Goal: Information Seeking & Learning: Learn about a topic

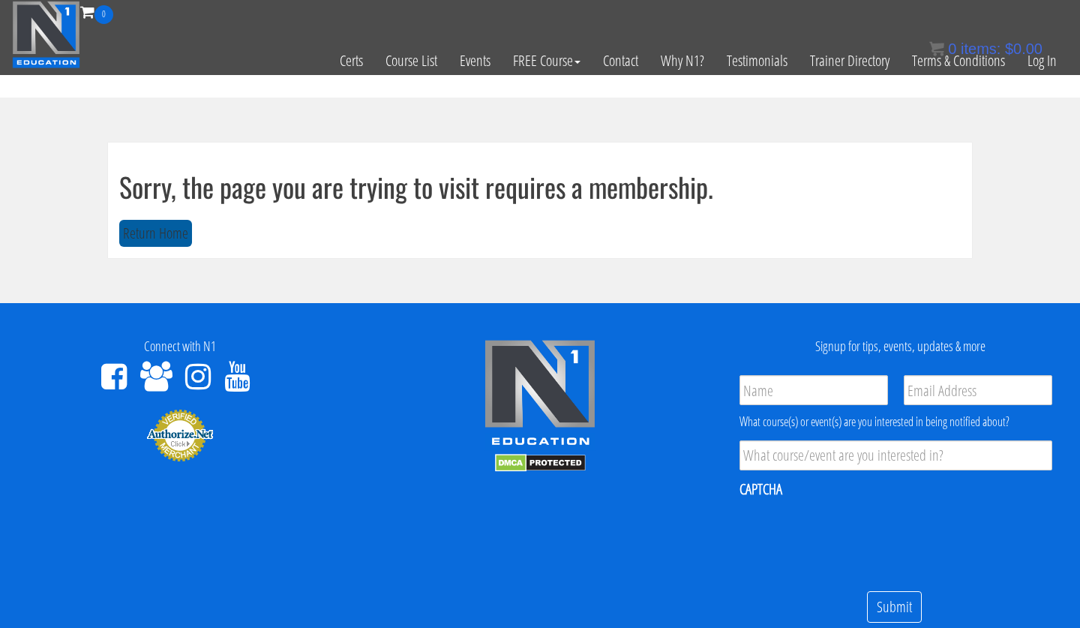
click at [155, 232] on button "Return Home" at bounding box center [155, 234] width 73 height 28
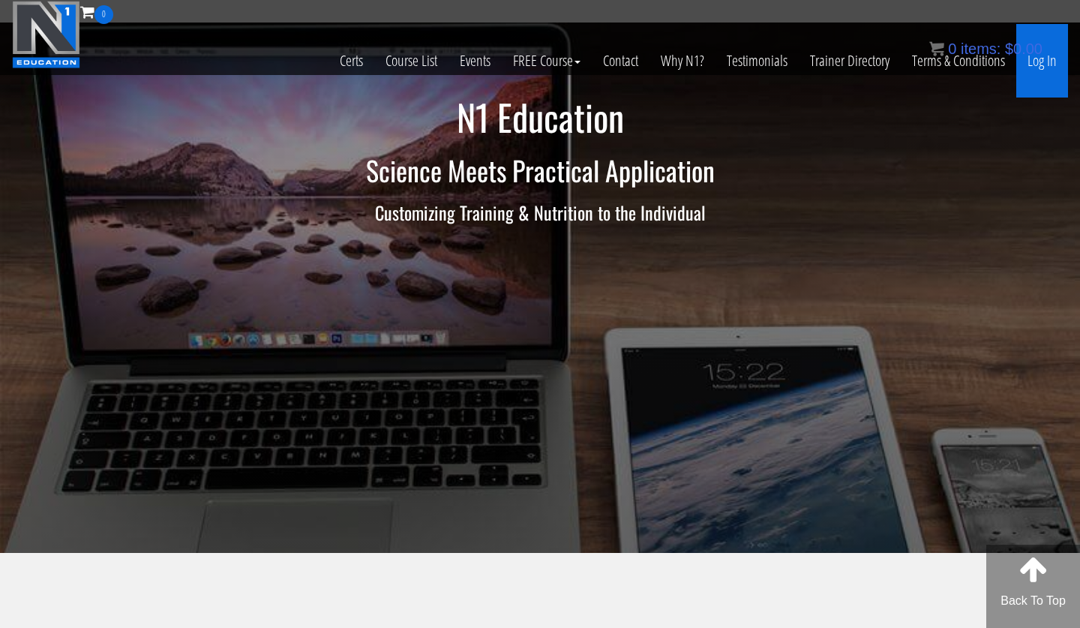
click at [1033, 82] on link "Log In" at bounding box center [1042, 60] width 52 height 73
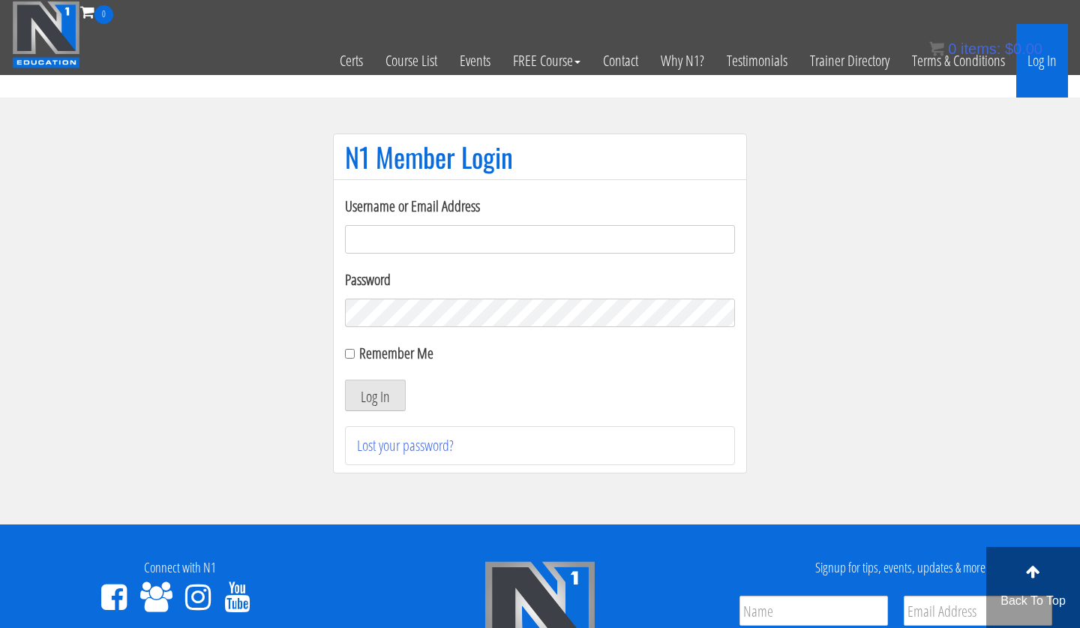
type input "pinedaa24@gmail.com"
click at [375, 395] on button "Log In" at bounding box center [375, 394] width 61 height 31
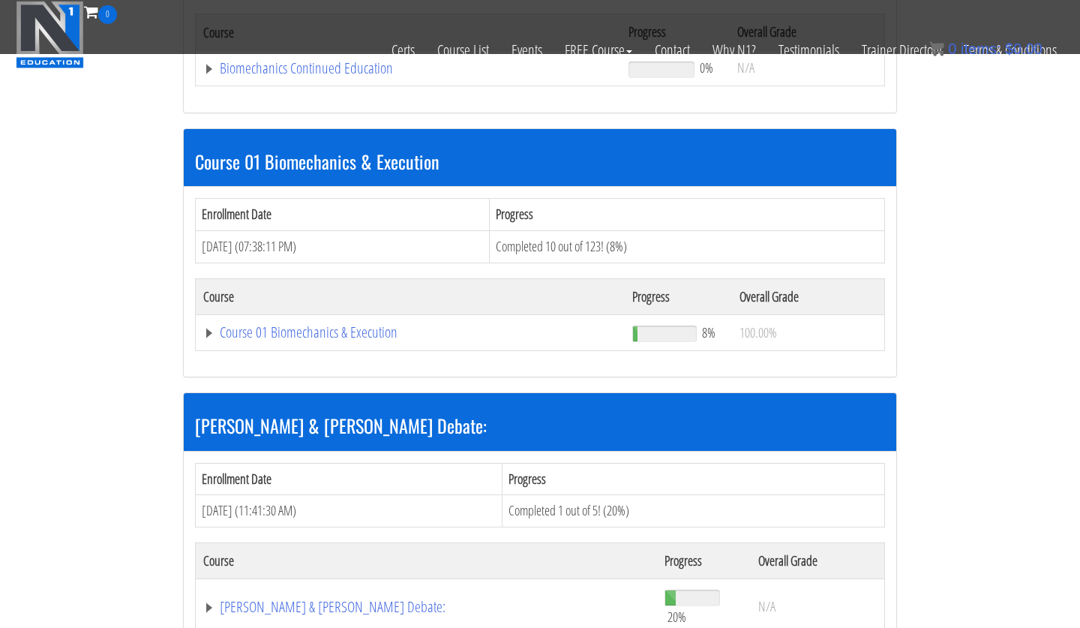
scroll to position [362, 0]
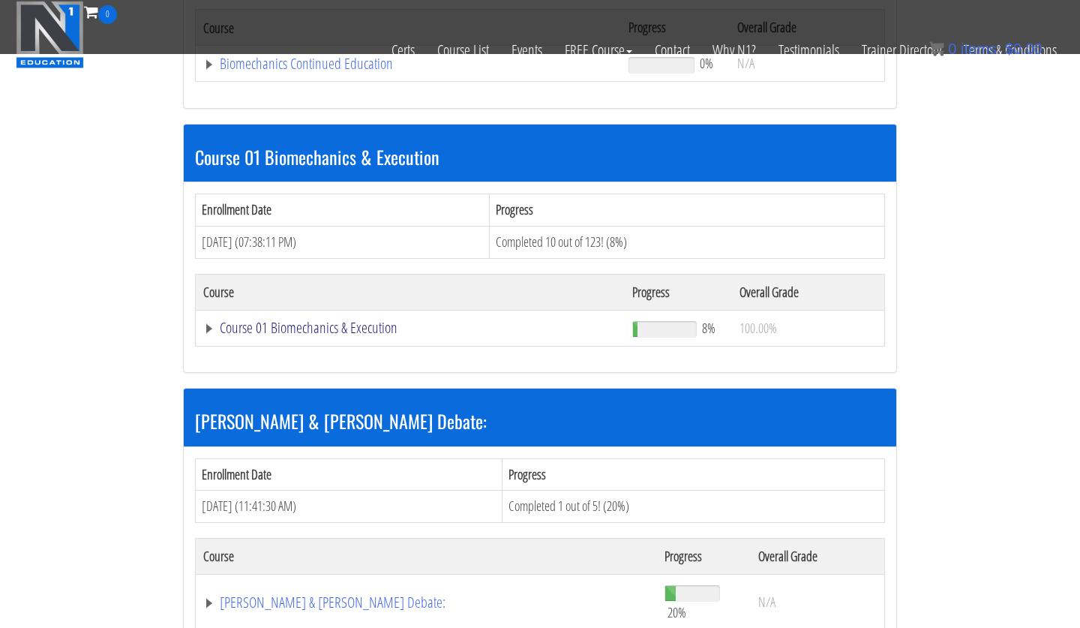
click at [294, 71] on link "Course 01 Biomechanics & Execution" at bounding box center [408, 63] width 410 height 15
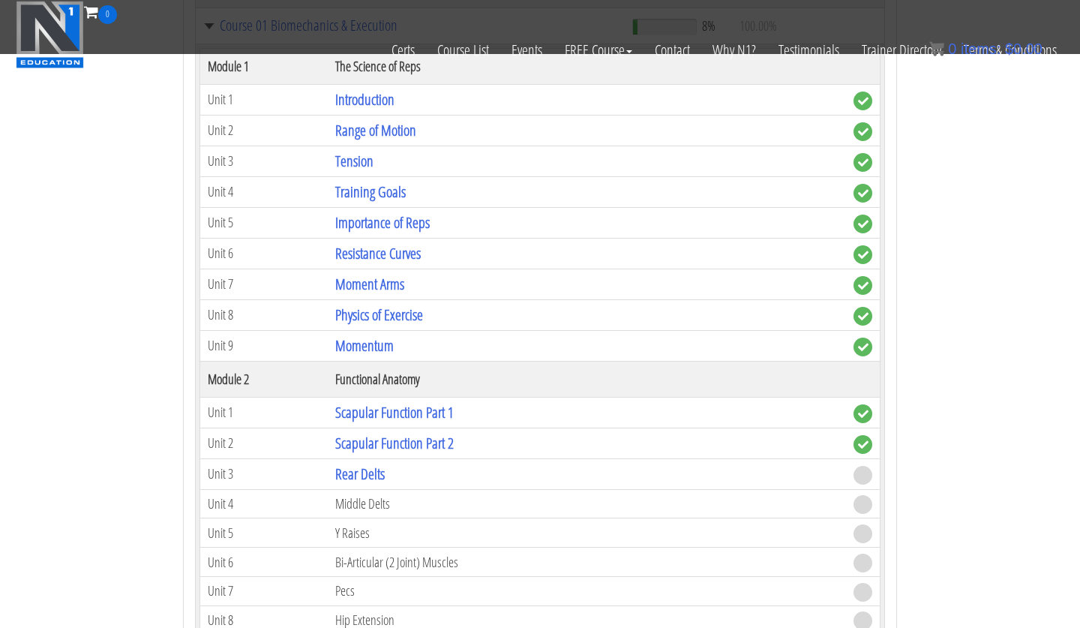
scroll to position [665, 0]
click at [376, 473] on link "Rear Delts" at bounding box center [359, 473] width 49 height 20
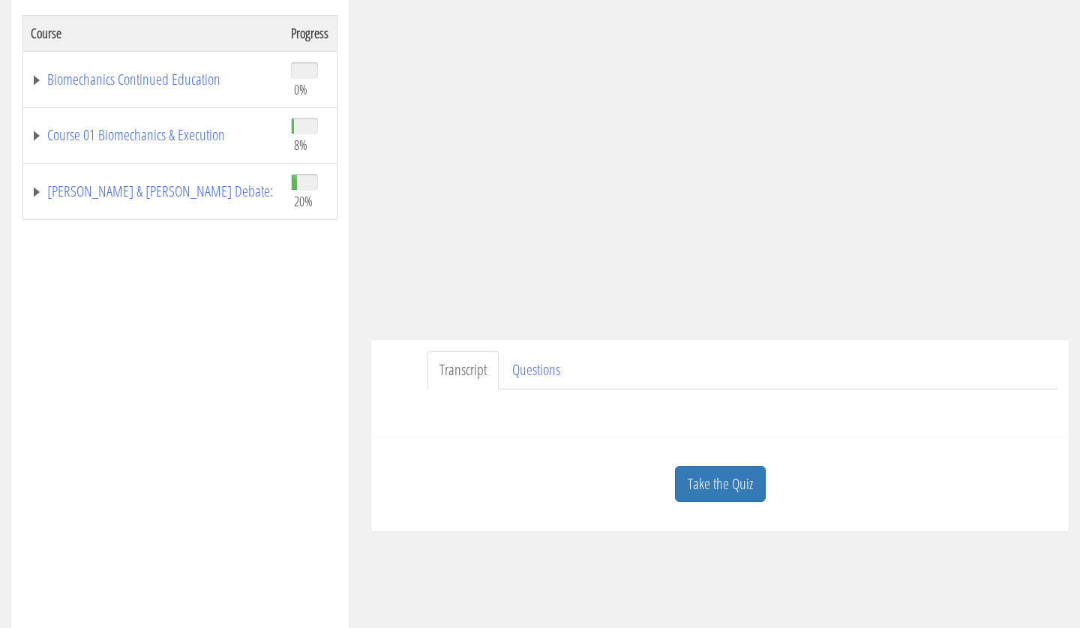
scroll to position [259, 0]
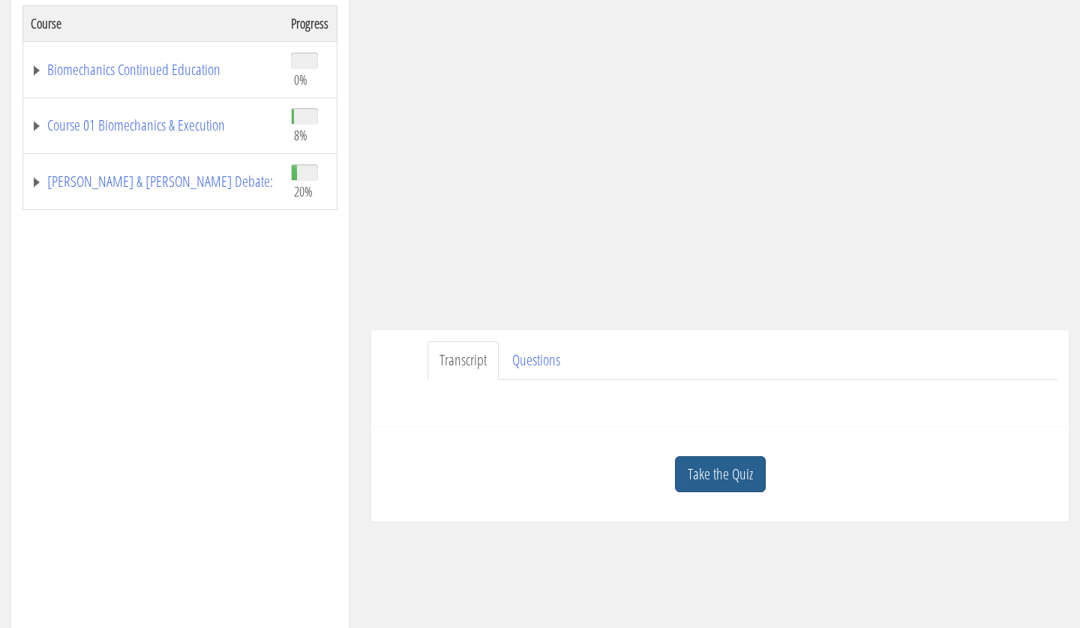
click at [709, 459] on link "Take the Quiz" at bounding box center [720, 474] width 91 height 37
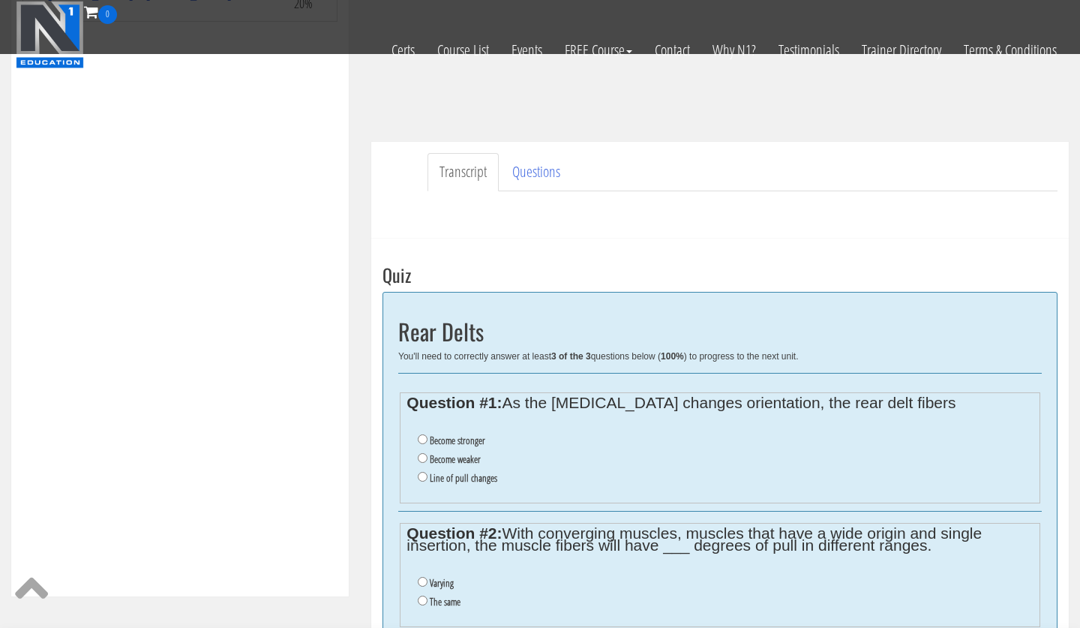
scroll to position [366, 0]
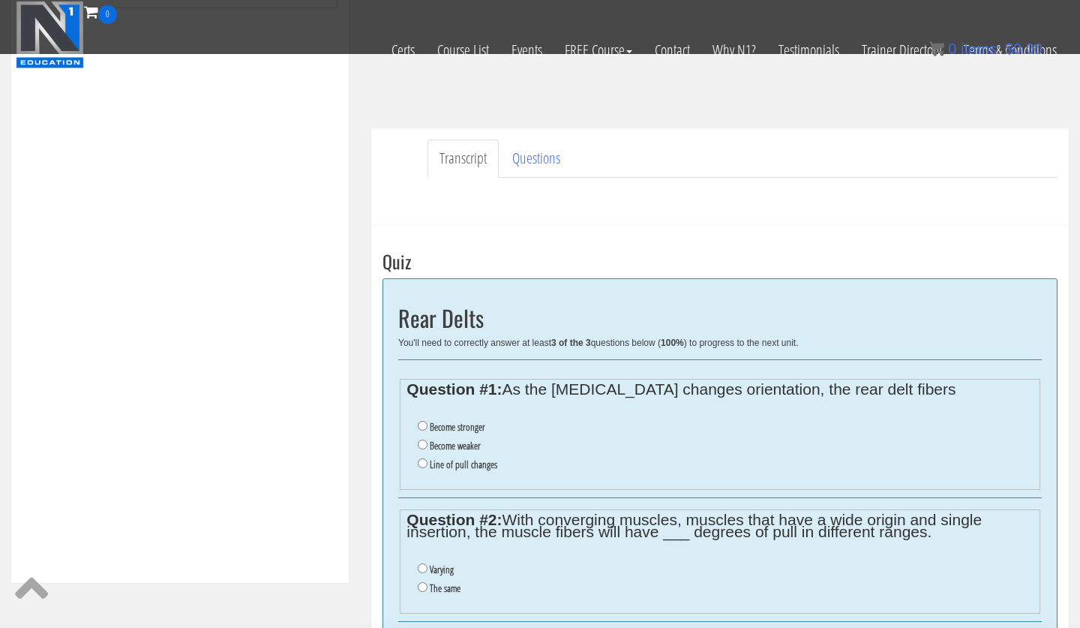
click at [786, 174] on ul "Transcript Questions" at bounding box center [742, 158] width 630 height 38
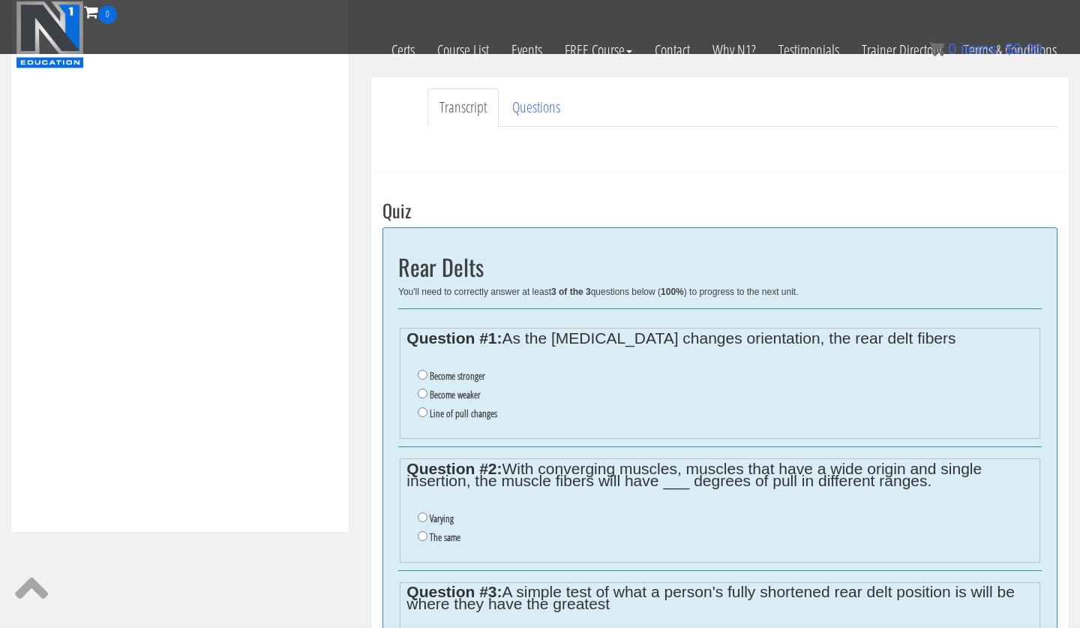
scroll to position [419, 0]
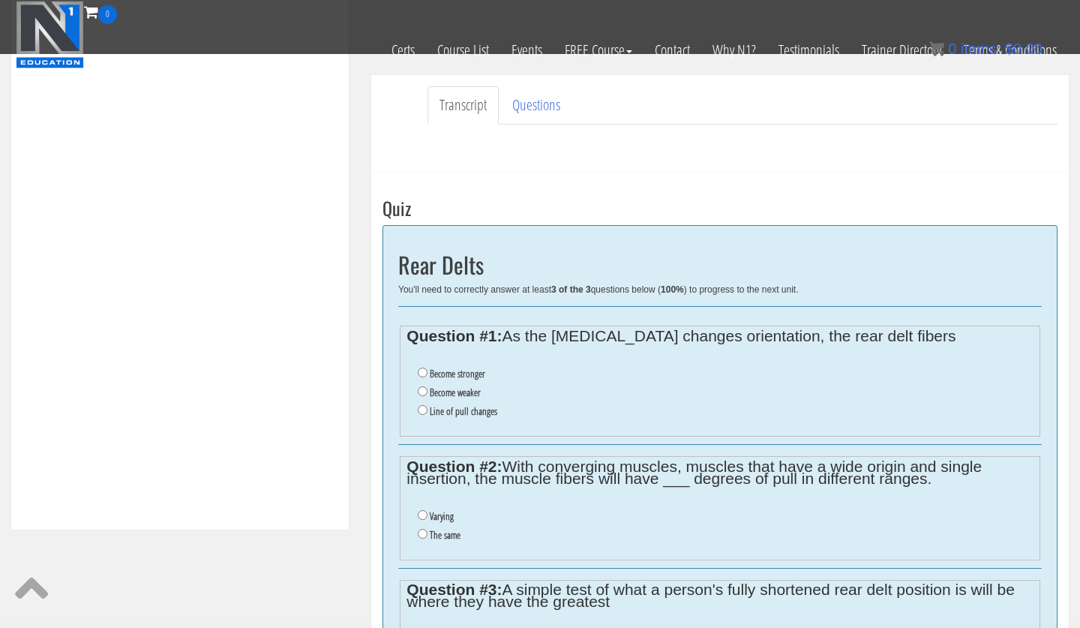
click at [460, 519] on li "Varying" at bounding box center [725, 516] width 615 height 19
click at [453, 517] on label "Varying" at bounding box center [442, 516] width 24 height 12
click at [427, 517] on input "Varying" at bounding box center [423, 515] width 10 height 10
radio input "true"
click at [473, 395] on label "Become weaker" at bounding box center [455, 392] width 51 height 12
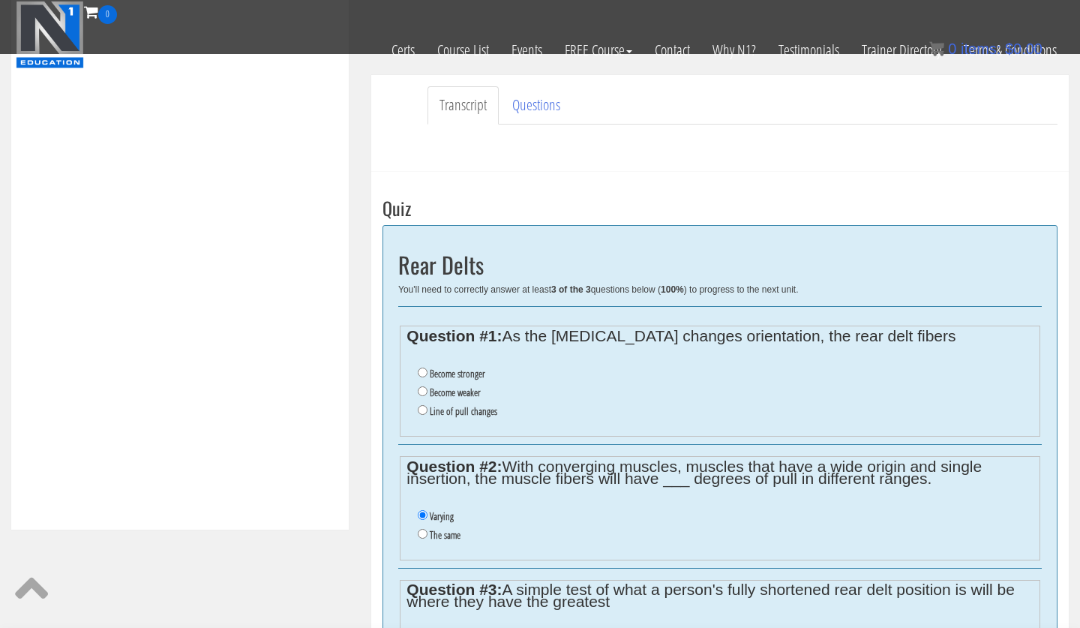
click at [427, 395] on input "Become weaker" at bounding box center [423, 391] width 10 height 10
radio input "true"
click at [477, 413] on label "Line of pull changes" at bounding box center [463, 411] width 67 height 12
click at [427, 413] on input "Line of pull changes" at bounding box center [423, 410] width 10 height 10
radio input "true"
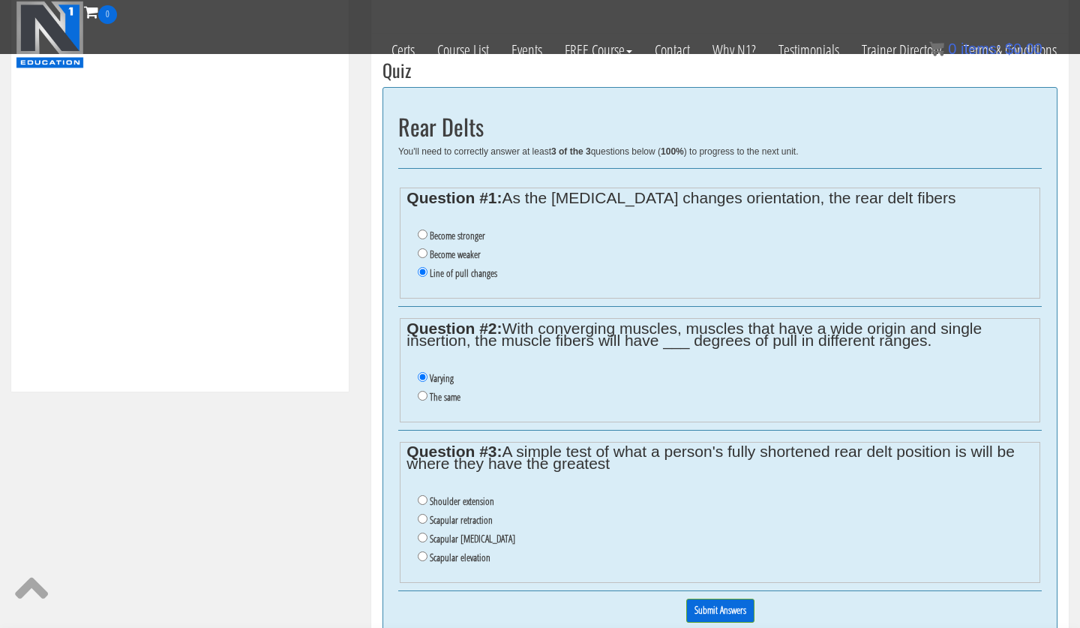
scroll to position [562, 0]
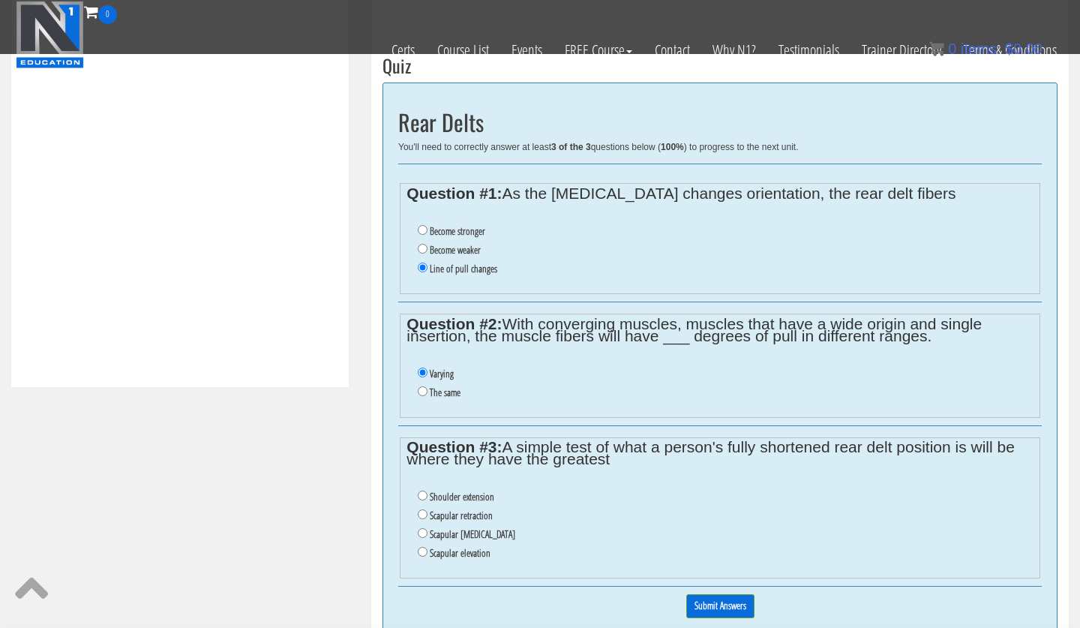
click at [493, 521] on label "Scapular retraction" at bounding box center [461, 515] width 63 height 12
click at [427, 519] on input "Scapular retraction" at bounding box center [423, 514] width 10 height 10
radio input "true"
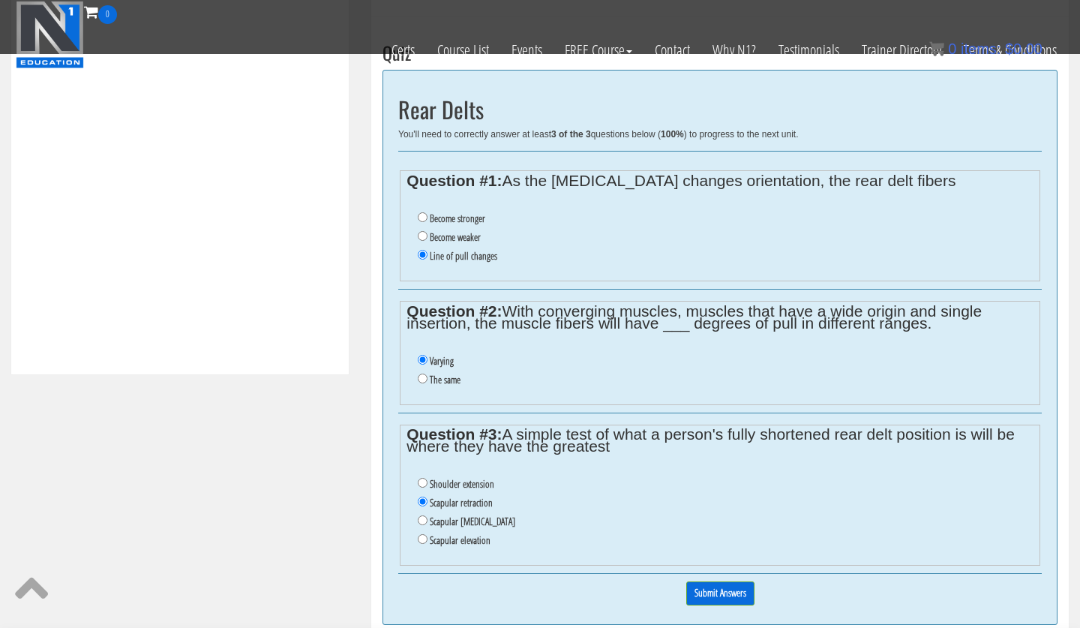
scroll to position [577, 0]
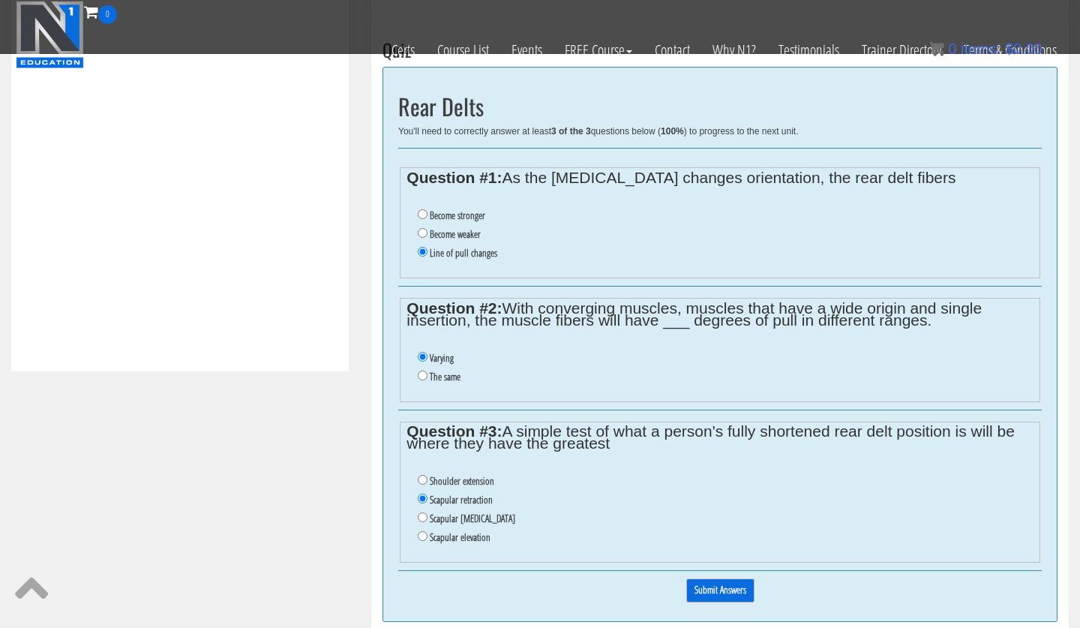
click at [733, 595] on input "Submit Answers" at bounding box center [720, 589] width 68 height 23
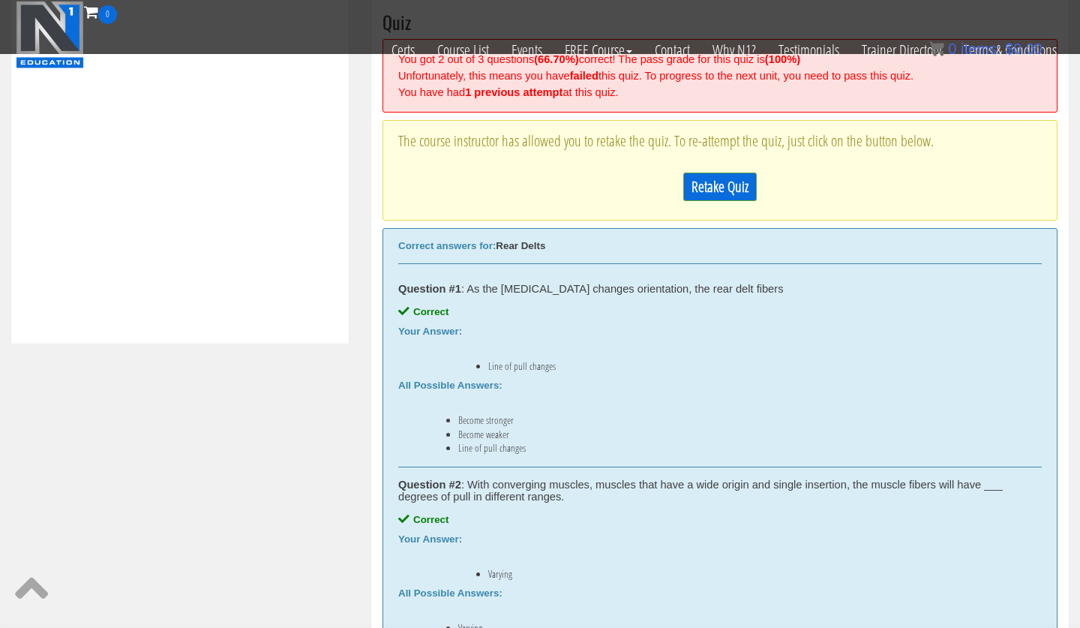
scroll to position [602, 0]
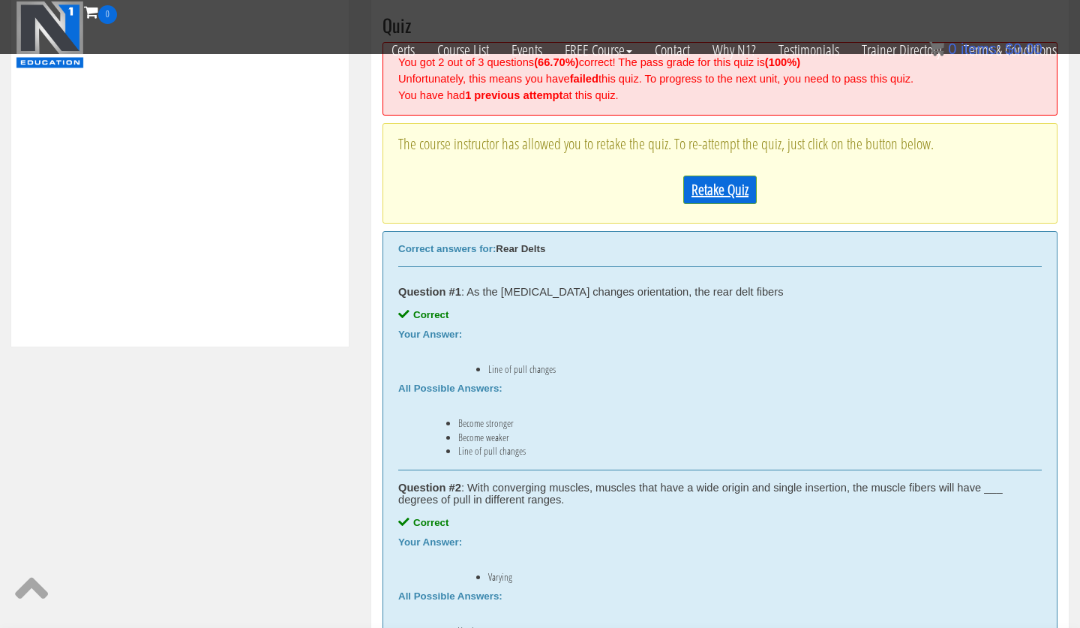
click at [702, 188] on link "Retake Quiz" at bounding box center [719, 189] width 73 height 28
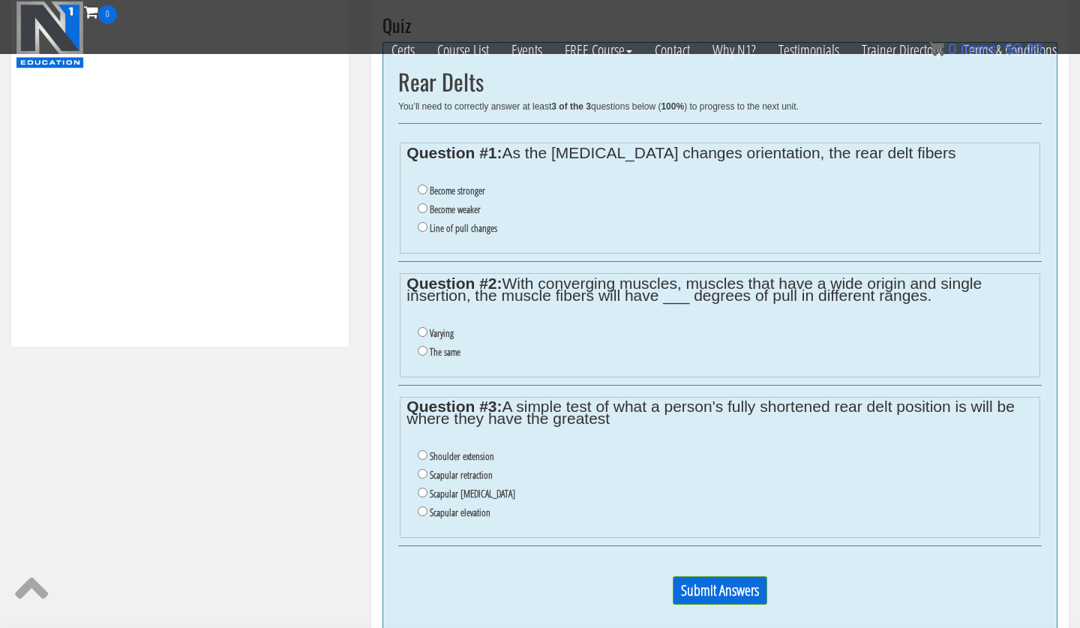
click at [455, 232] on label "Line of pull changes" at bounding box center [463, 228] width 67 height 12
click at [427, 232] on input "Line of pull changes" at bounding box center [423, 227] width 10 height 10
radio input "true"
click at [443, 337] on label "Varying" at bounding box center [442, 333] width 24 height 12
click at [427, 337] on input "Varying" at bounding box center [423, 332] width 10 height 10
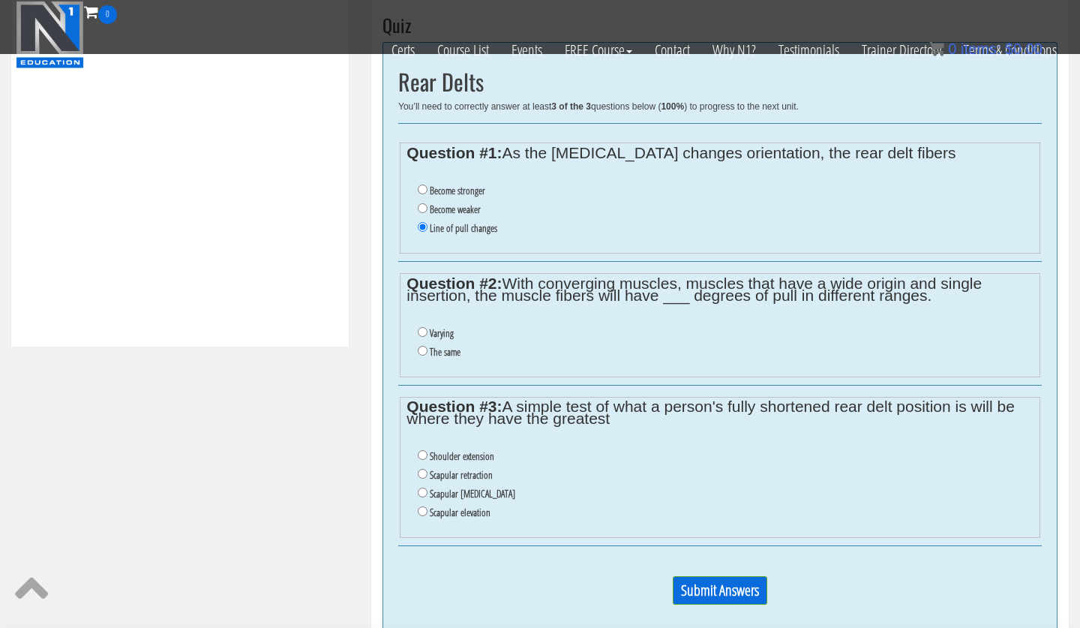
radio input "true"
click at [469, 462] on label "Shoulder extension" at bounding box center [462, 456] width 64 height 12
click at [427, 460] on input "Shoulder extension" at bounding box center [423, 455] width 10 height 10
radio input "true"
click at [697, 598] on input "Submit Answers" at bounding box center [720, 590] width 94 height 28
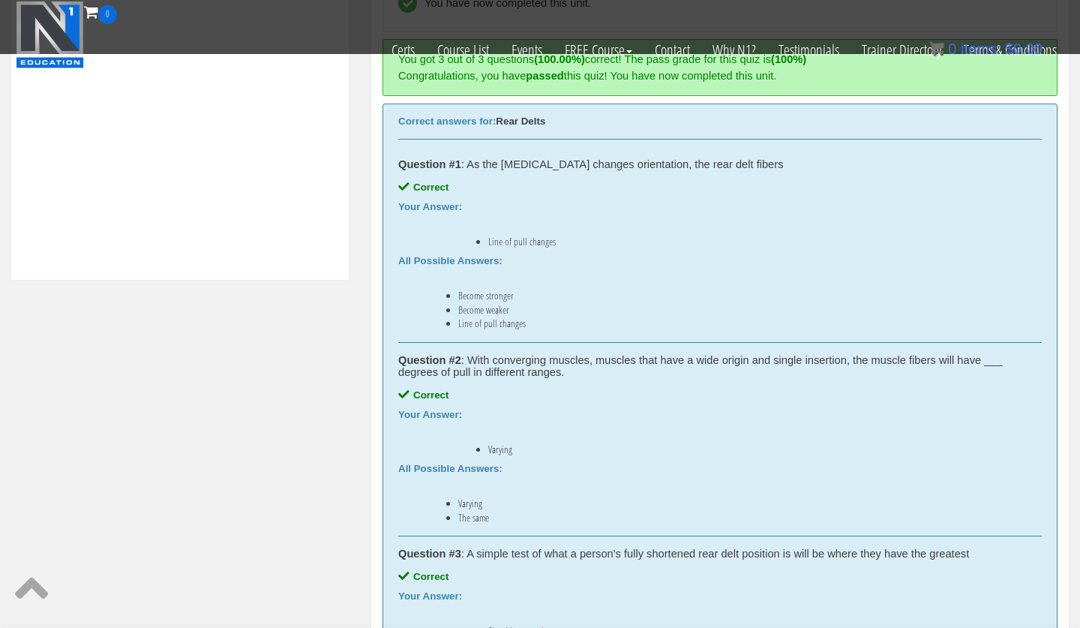
scroll to position [907, 0]
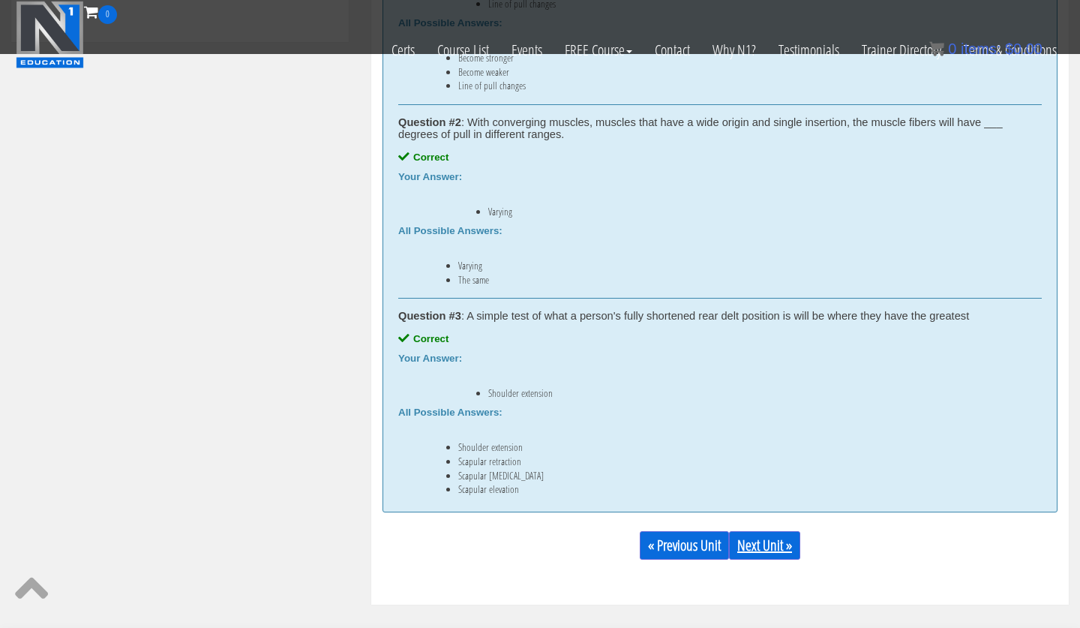
click at [775, 543] on link "Next Unit »" at bounding box center [764, 545] width 71 height 28
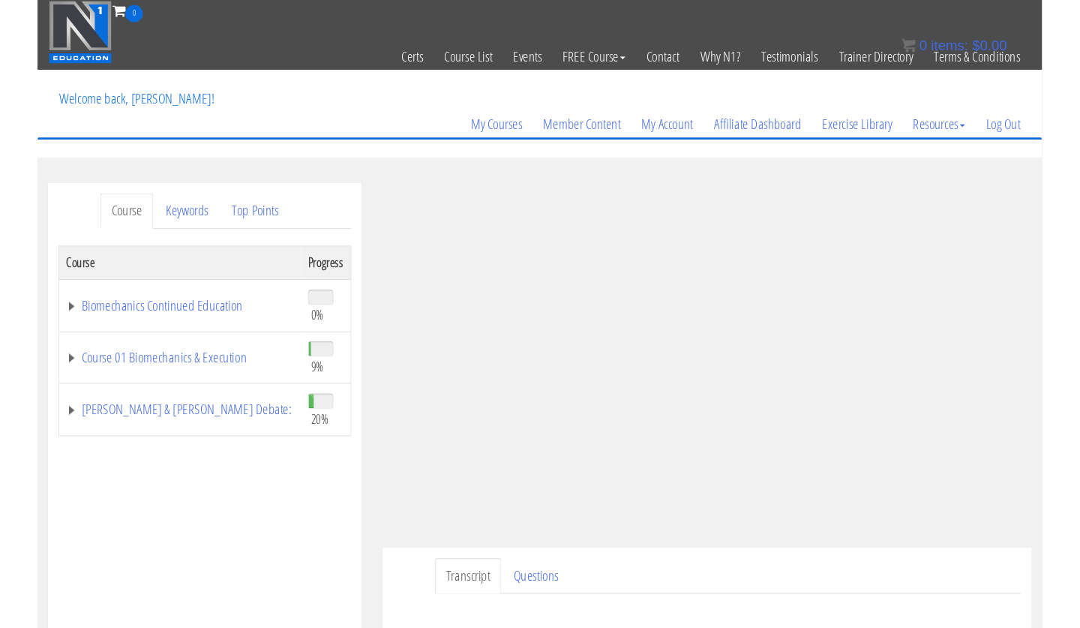
scroll to position [123, 0]
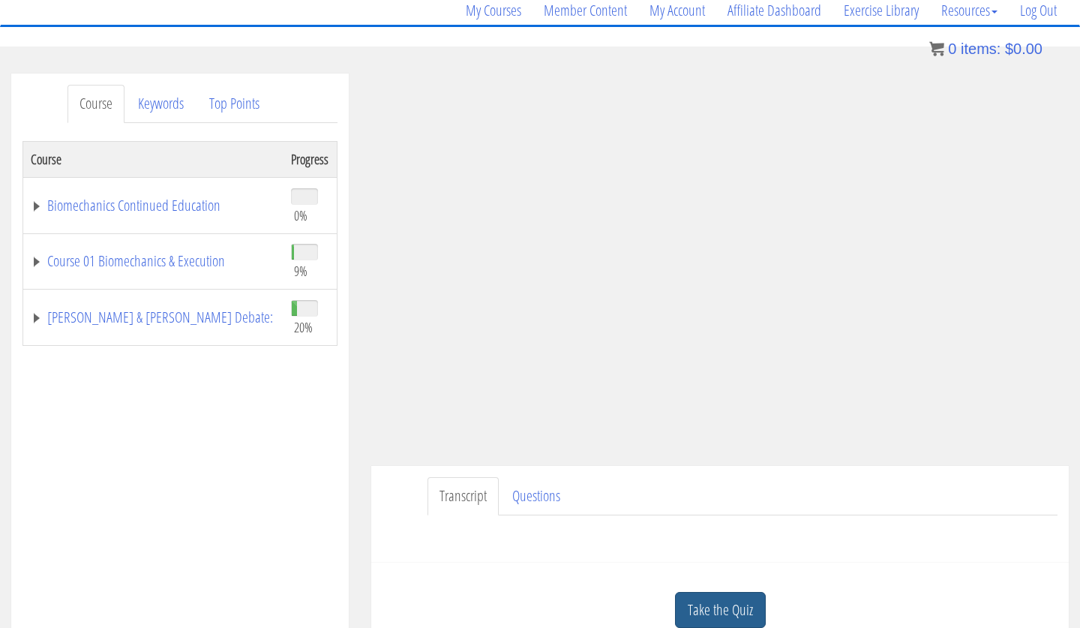
click at [743, 604] on link "Take the Quiz" at bounding box center [720, 610] width 91 height 37
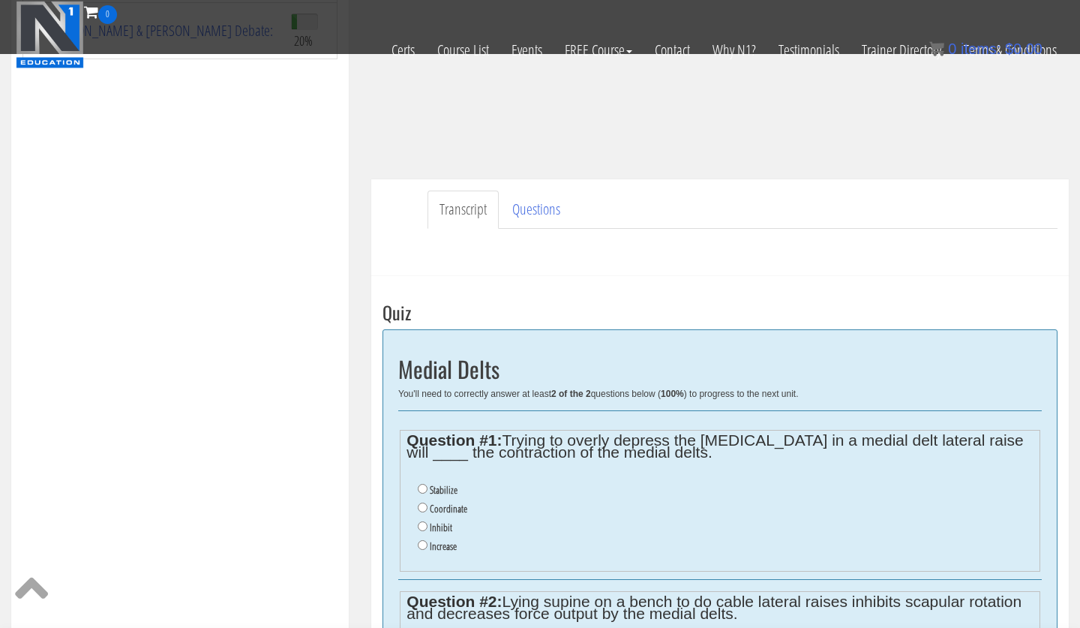
scroll to position [325, 0]
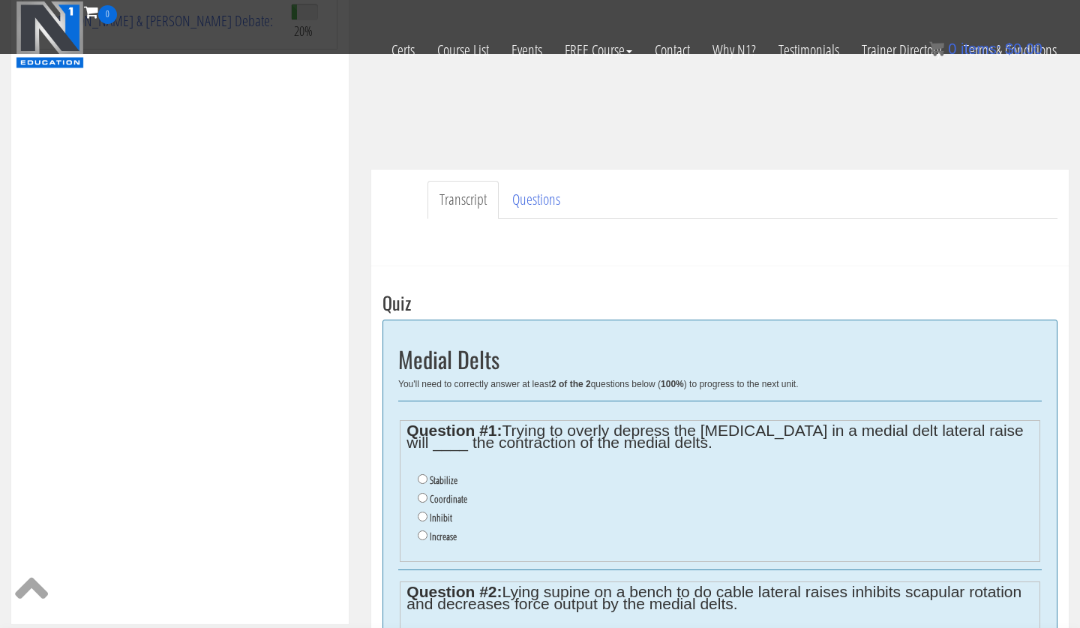
click at [460, 520] on li "Inhibit" at bounding box center [725, 517] width 615 height 19
click at [451, 517] on label "Inhibit" at bounding box center [441, 517] width 22 height 12
click at [427, 517] on input "Inhibit" at bounding box center [423, 516] width 10 height 10
radio input "true"
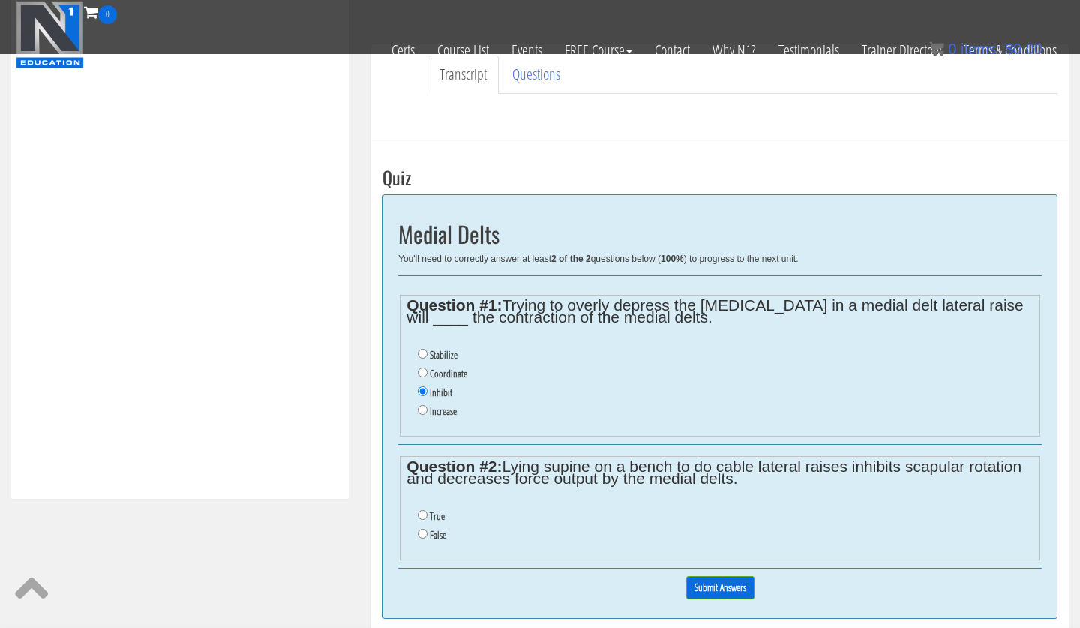
scroll to position [459, 0]
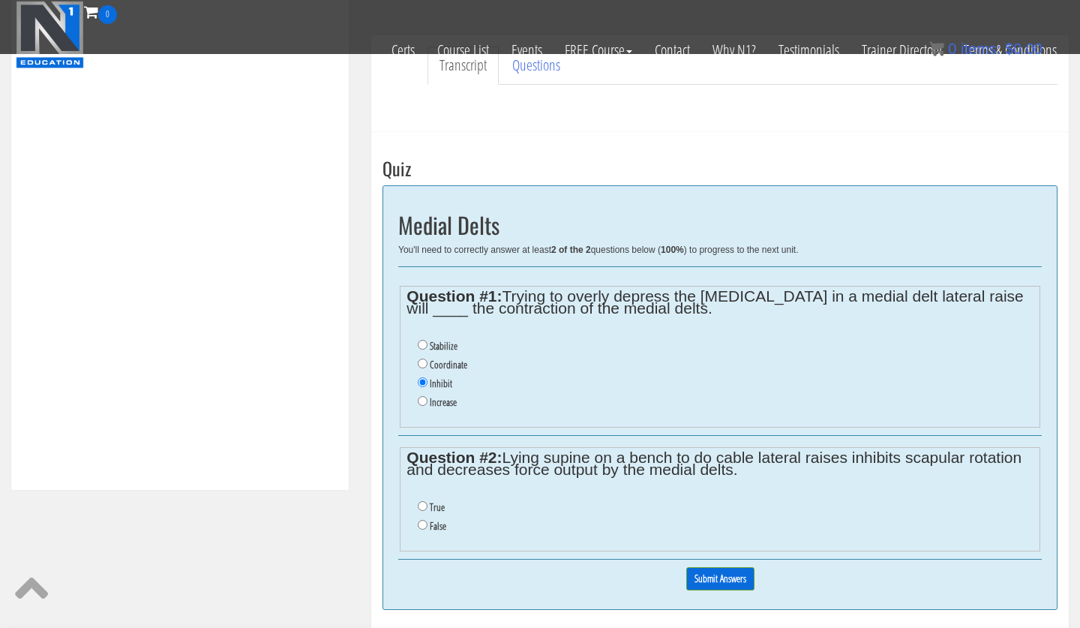
click at [418, 511] on input "True" at bounding box center [423, 506] width 10 height 10
radio input "true"
click at [723, 574] on input "Submit Answers" at bounding box center [720, 578] width 68 height 23
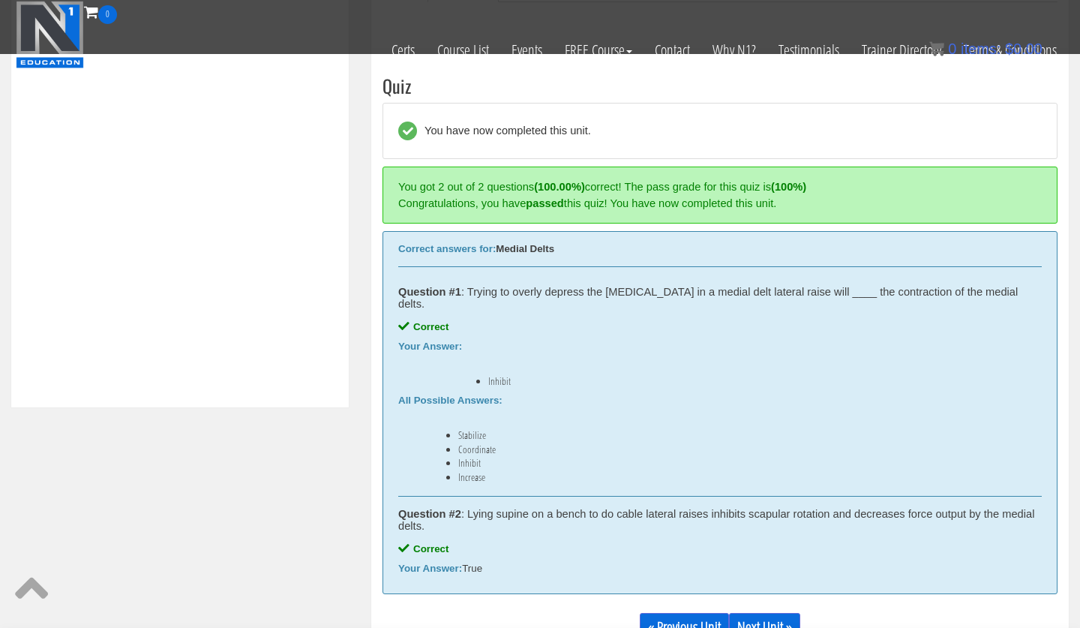
scroll to position [568, 0]
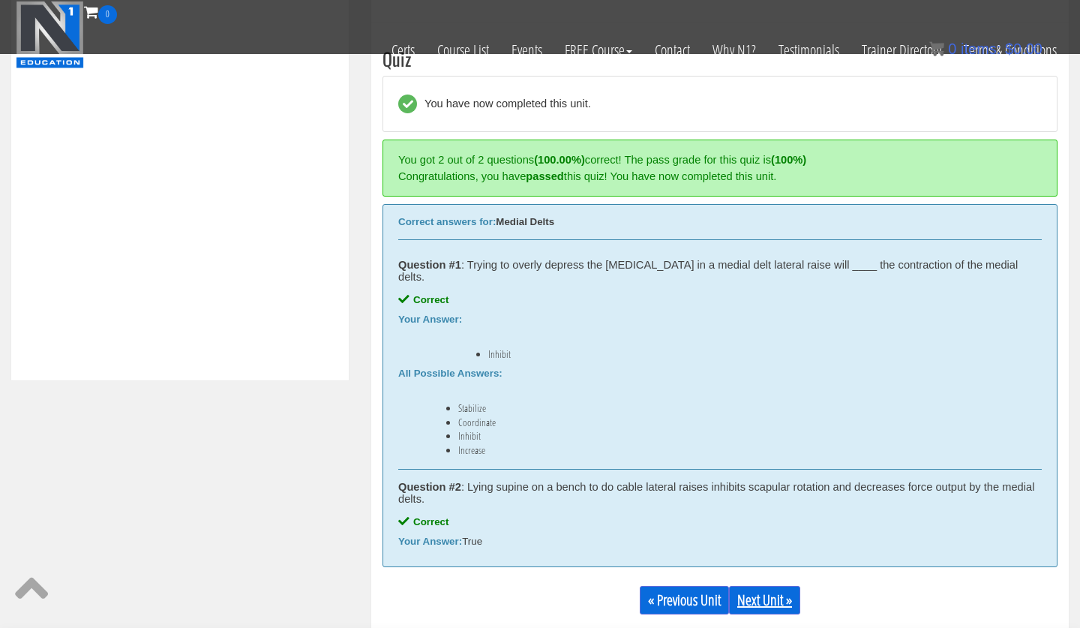
click at [757, 590] on link "Next Unit »" at bounding box center [764, 600] width 71 height 28
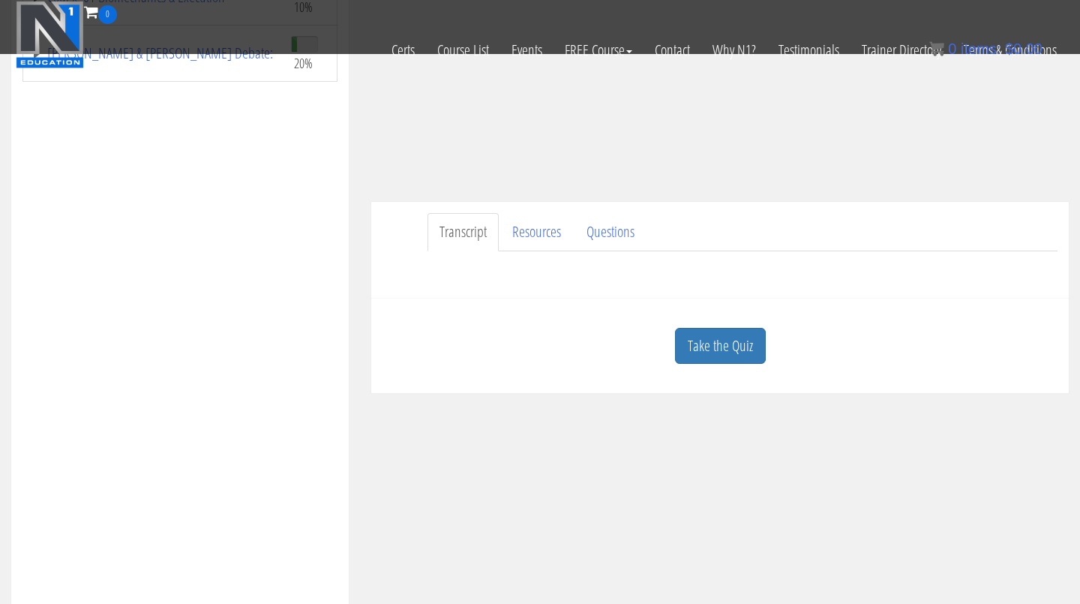
scroll to position [294, 0]
click at [734, 325] on div "Take the Quiz" at bounding box center [719, 344] width 675 height 73
click at [740, 361] on link "Take the Quiz" at bounding box center [720, 344] width 91 height 37
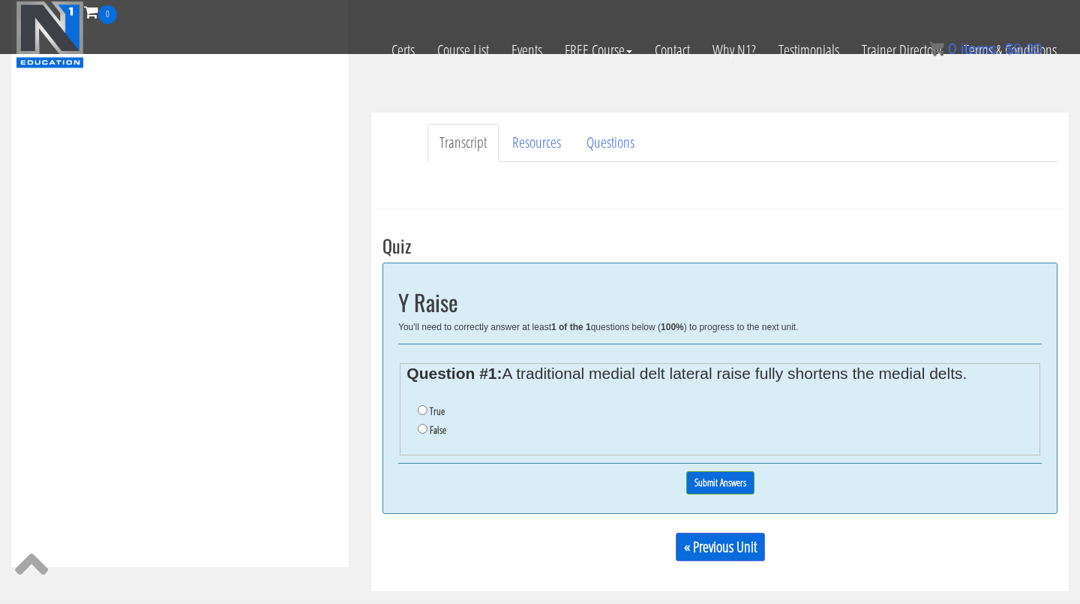
scroll to position [385, 0]
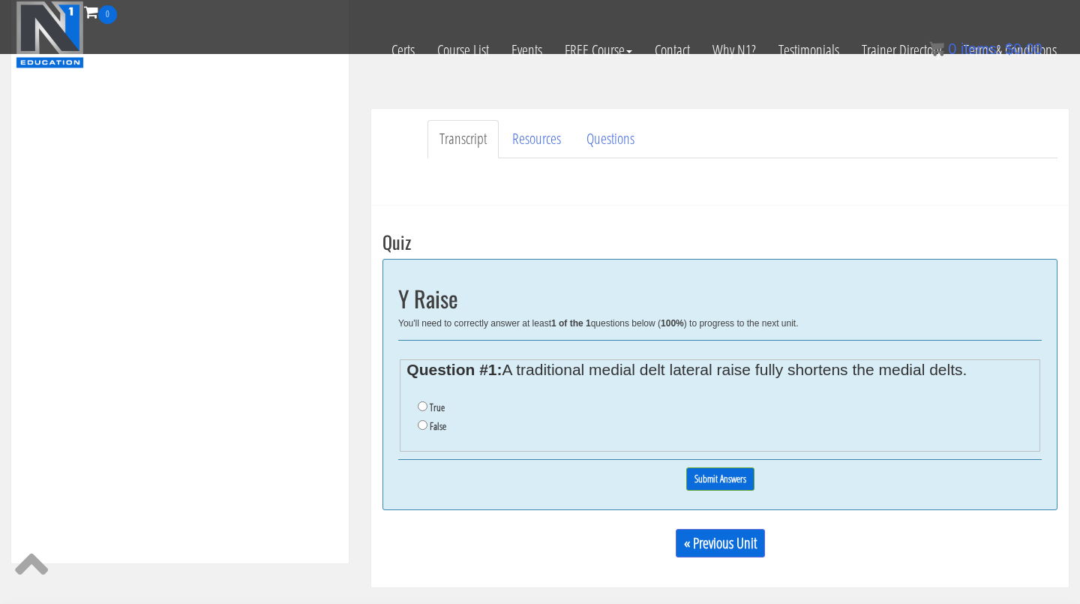
click at [422, 421] on input "False" at bounding box center [423, 425] width 10 height 10
radio input "true"
click at [422, 402] on input "True" at bounding box center [423, 406] width 10 height 10
radio input "true"
click at [738, 470] on input "Submit Answers" at bounding box center [720, 478] width 68 height 23
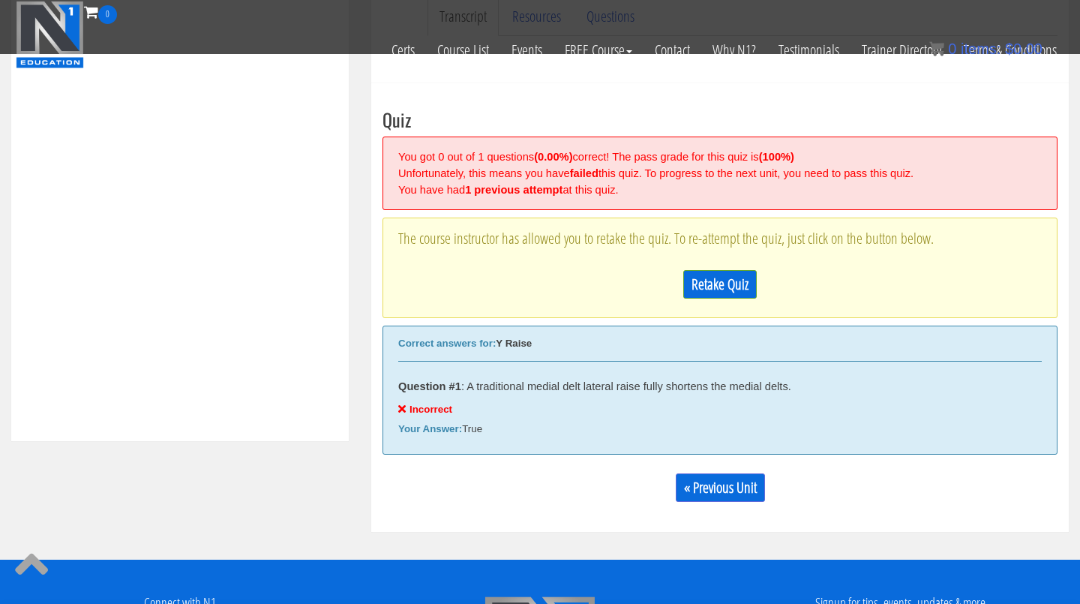
scroll to position [568, 0]
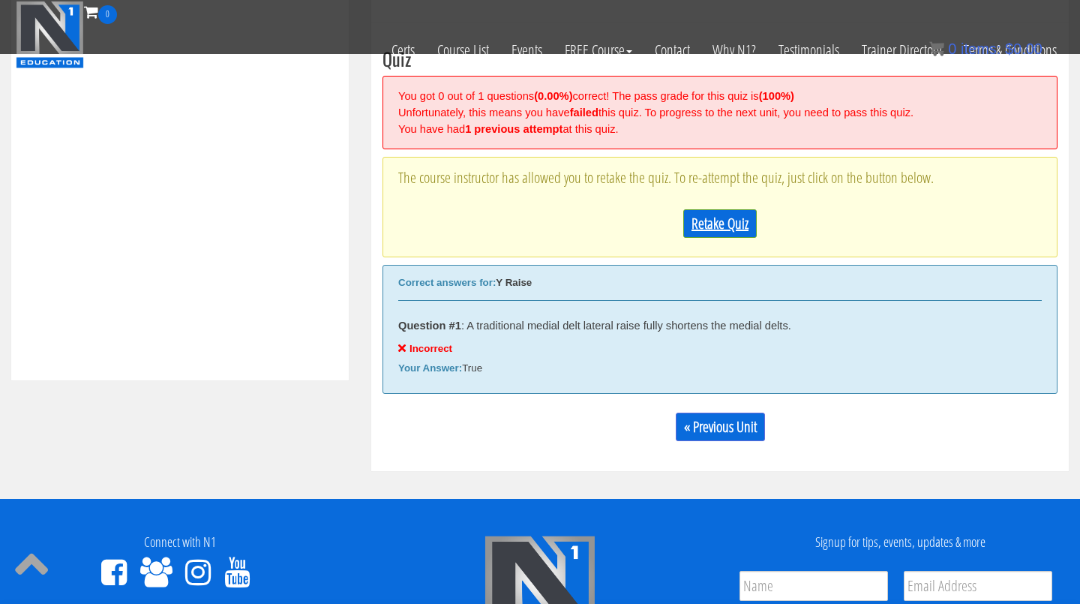
click at [716, 229] on link "Retake Quiz" at bounding box center [719, 223] width 73 height 28
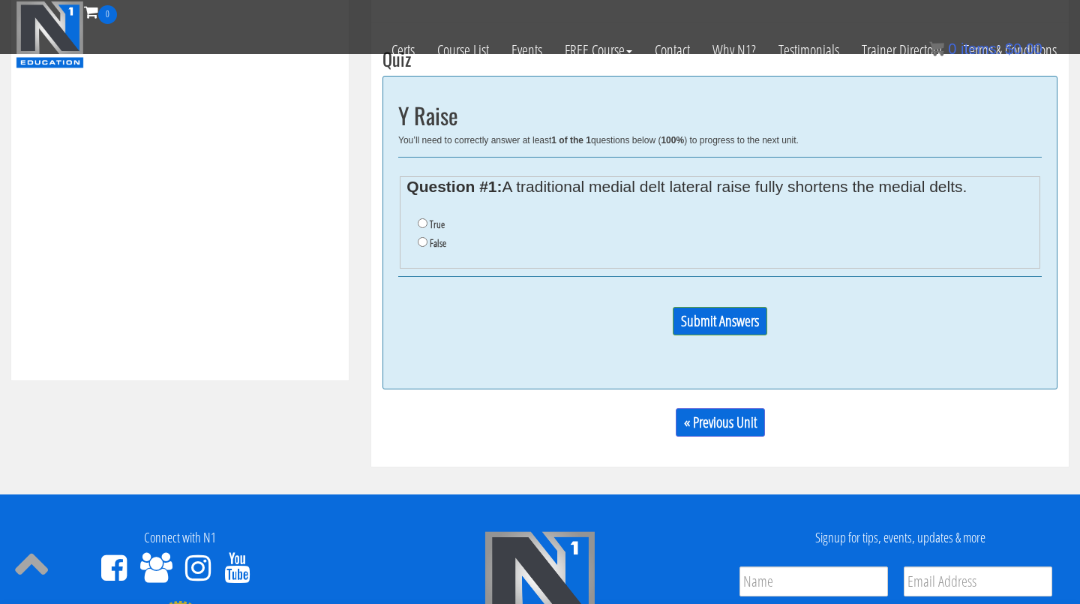
click at [424, 241] on input "False" at bounding box center [423, 242] width 10 height 10
radio input "true"
click at [739, 334] on input "Submit Answers" at bounding box center [720, 321] width 94 height 28
